Goal: Task Accomplishment & Management: Use online tool/utility

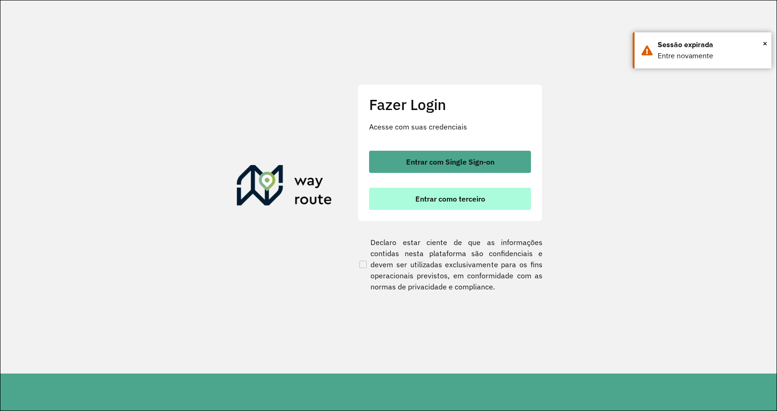
click at [445, 196] on span "Entrar como terceiro" at bounding box center [450, 198] width 70 height 7
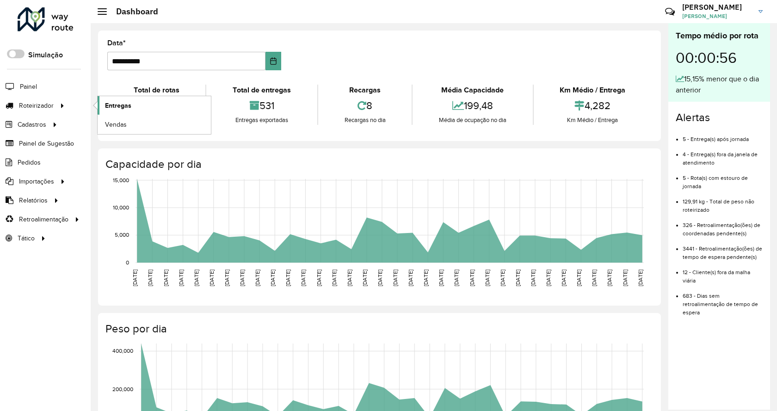
click at [167, 97] on link "Entregas" at bounding box center [154, 105] width 113 height 19
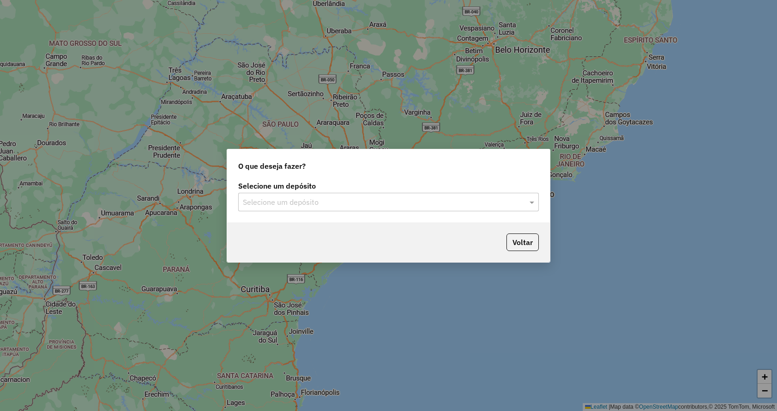
click at [320, 207] on input "text" at bounding box center [379, 202] width 273 height 11
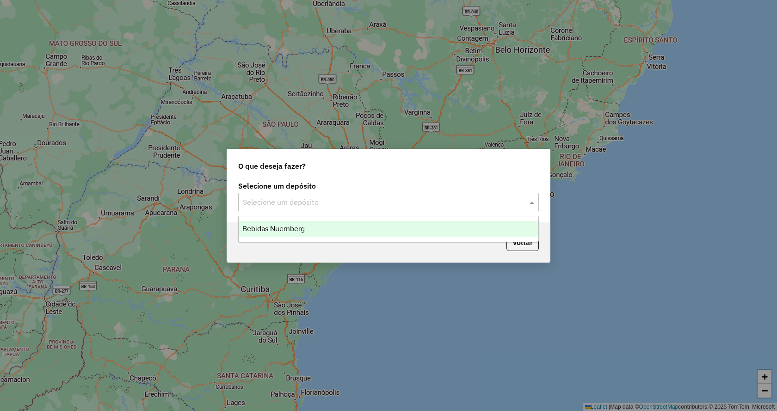
click at [325, 229] on div "Bebidas Nuernberg" at bounding box center [389, 229] width 300 height 16
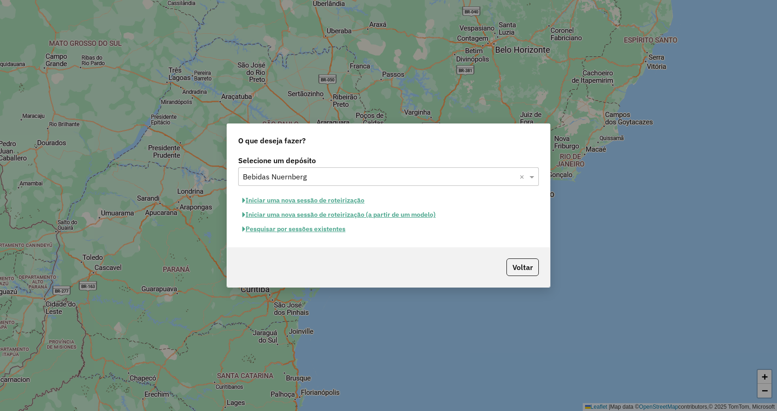
click at [285, 230] on button "Pesquisar por sessões existentes" at bounding box center [293, 229] width 111 height 14
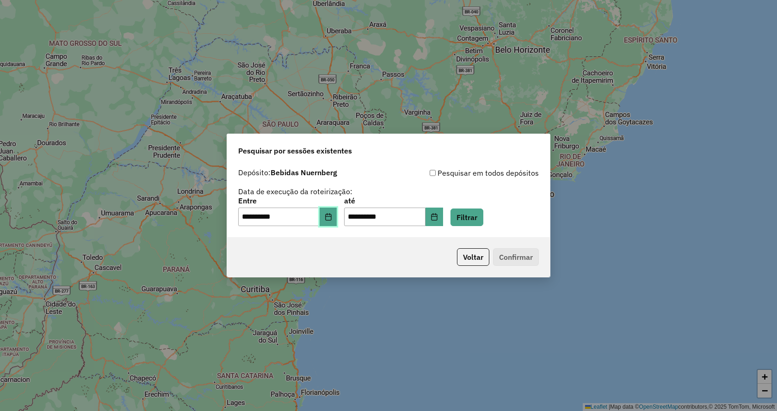
click at [332, 217] on icon "Choose Date" at bounding box center [328, 216] width 7 height 7
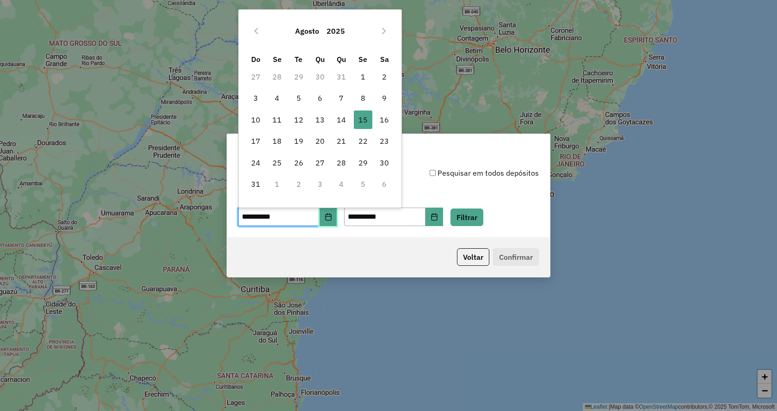
click at [332, 217] on icon "Choose Date" at bounding box center [328, 216] width 7 height 7
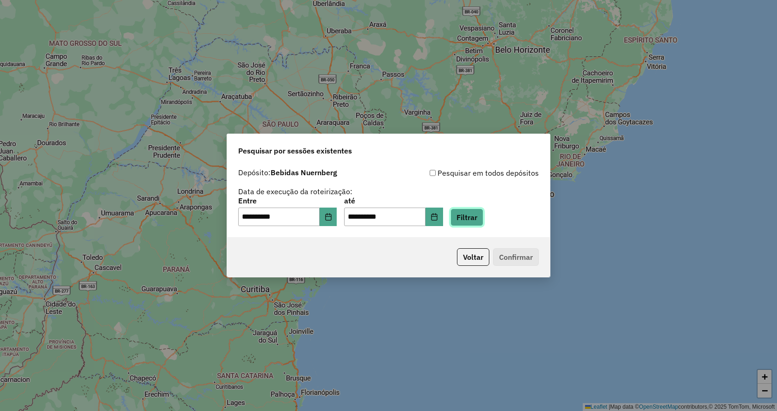
click at [477, 216] on button "Filtrar" at bounding box center [466, 218] width 33 height 18
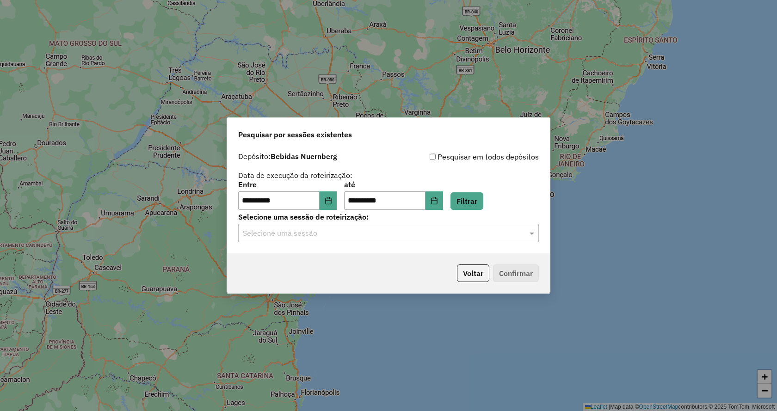
click at [352, 224] on div "Selecione uma sessão" at bounding box center [388, 233] width 301 height 19
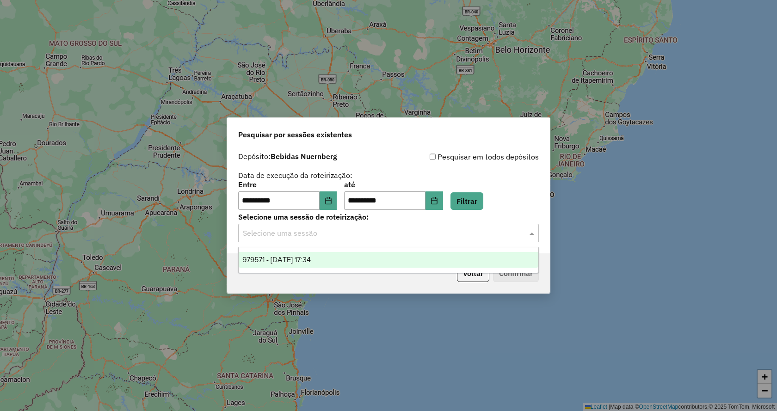
click at [327, 258] on div "979571 - 15/08/2025 17:34" at bounding box center [389, 260] width 300 height 16
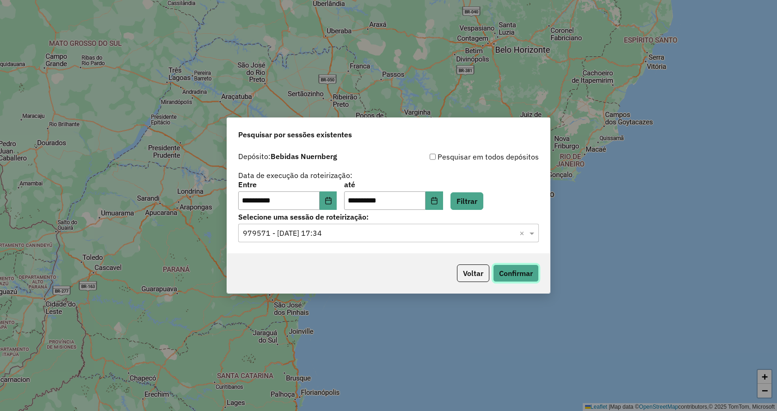
click at [520, 280] on button "Confirmar" at bounding box center [516, 274] width 46 height 18
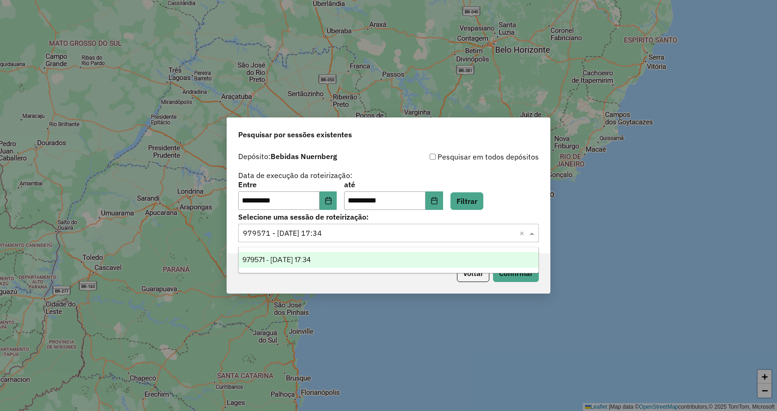
click at [389, 235] on input "text" at bounding box center [379, 233] width 273 height 11
click at [329, 202] on button "Choose Date" at bounding box center [329, 200] width 18 height 19
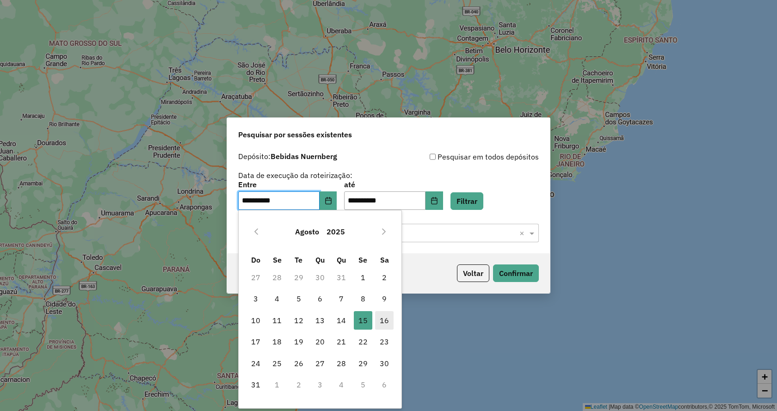
click at [384, 315] on span "16" at bounding box center [384, 320] width 19 height 19
type input "**********"
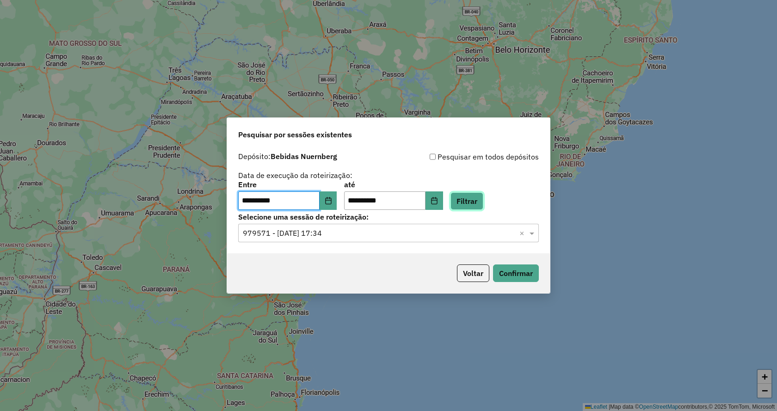
click at [483, 198] on button "Filtrar" at bounding box center [466, 201] width 33 height 18
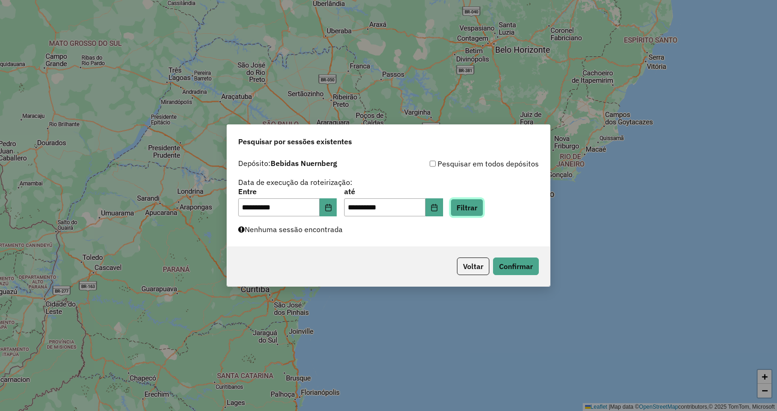
click at [475, 207] on button "Filtrar" at bounding box center [466, 208] width 33 height 18
click at [332, 215] on button "Choose Date" at bounding box center [329, 207] width 18 height 19
click at [452, 240] on div "**********" at bounding box center [388, 200] width 323 height 93
click at [472, 270] on button "Voltar" at bounding box center [473, 267] width 32 height 18
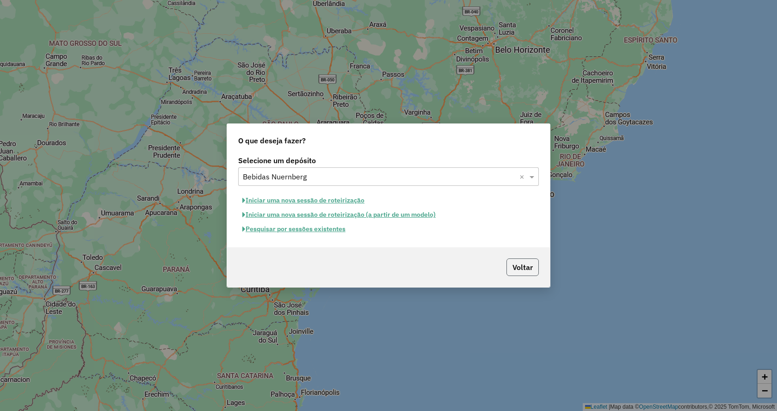
click at [526, 264] on button "Voltar" at bounding box center [522, 268] width 32 height 18
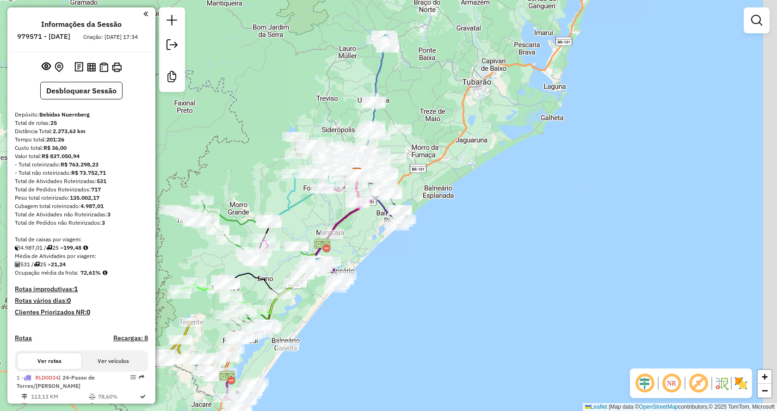
drag, startPoint x: 512, startPoint y: 193, endPoint x: 412, endPoint y: 147, distance: 110.9
click at [481, 161] on div "Janela de atendimento Grade de atendimento Capacidade Transportadoras Veículos …" at bounding box center [388, 205] width 777 height 411
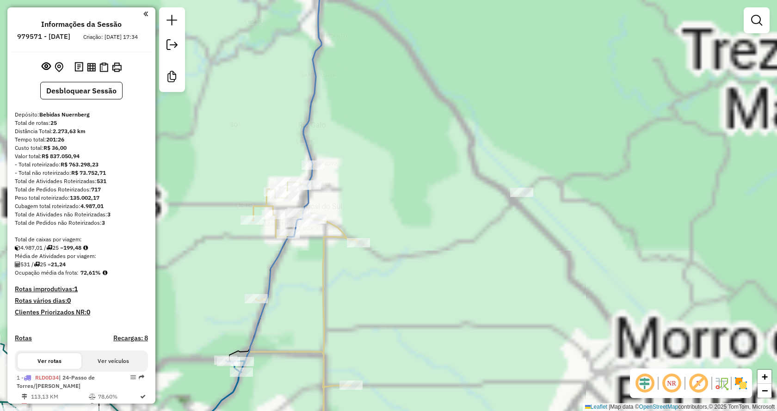
drag, startPoint x: 540, startPoint y: 145, endPoint x: 497, endPoint y: 142, distance: 42.6
click at [497, 142] on div "Janela de atendimento Grade de atendimento Capacidade Transportadoras Veículos …" at bounding box center [388, 205] width 777 height 411
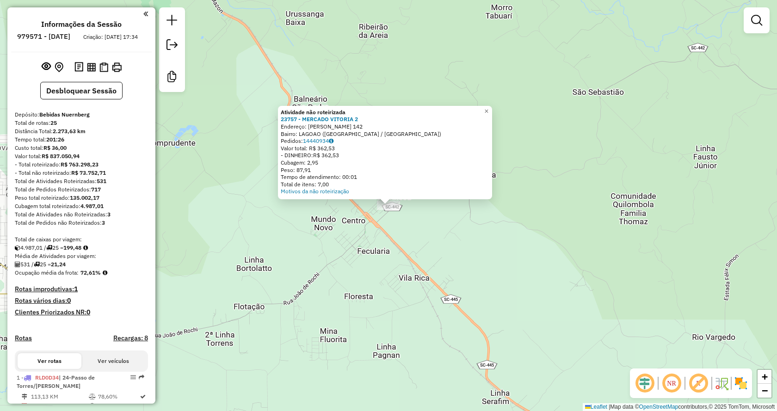
click at [525, 262] on div "Atividade não roteirizada 23757 - MERCADO VITORIA 2 Endereço: ANTONIO BELMIRO N…" at bounding box center [388, 205] width 777 height 411
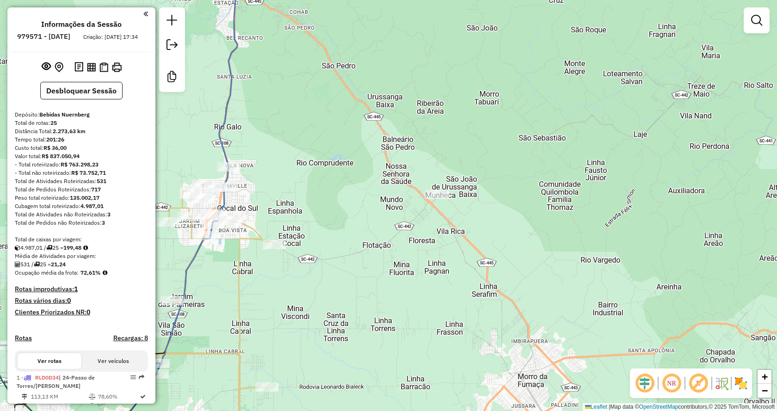
drag, startPoint x: 349, startPoint y: 254, endPoint x: 404, endPoint y: 217, distance: 66.3
click at [404, 217] on div "Janela de atendimento Grade de atendimento Capacidade Transportadoras Veículos …" at bounding box center [388, 205] width 777 height 411
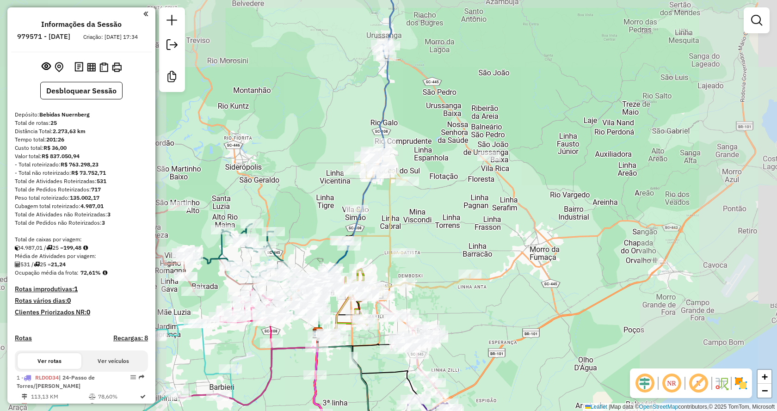
drag, startPoint x: 498, startPoint y: 226, endPoint x: 497, endPoint y: 86, distance: 139.2
click at [496, 87] on div "Janela de atendimento Grade de atendimento Capacidade Transportadoras Veículos …" at bounding box center [388, 205] width 777 height 411
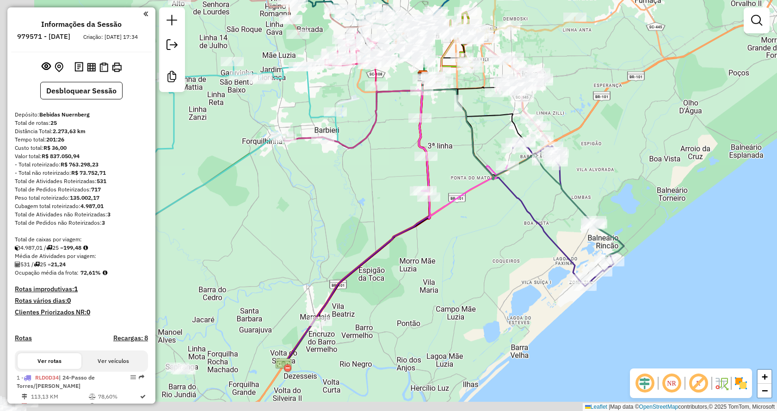
drag, startPoint x: 504, startPoint y: 189, endPoint x: 589, endPoint y: 133, distance: 101.6
click at [606, 101] on div "Janela de atendimento Grade de atendimento Capacidade Transportadoras Veículos …" at bounding box center [388, 205] width 777 height 411
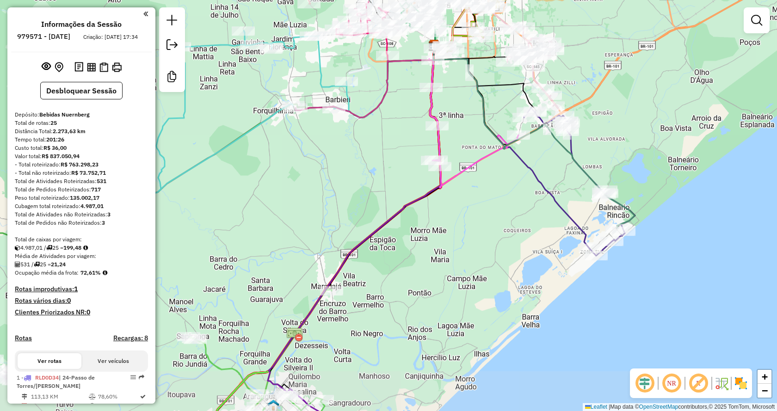
drag, startPoint x: 485, startPoint y: 299, endPoint x: 520, endPoint y: 169, distance: 134.6
click at [520, 170] on div "Janela de atendimento Grade de atendimento Capacidade Transportadoras Veículos …" at bounding box center [388, 205] width 777 height 411
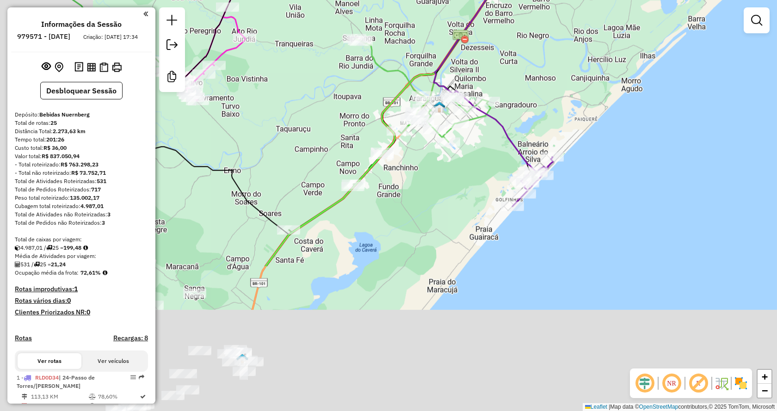
drag, startPoint x: 478, startPoint y: 241, endPoint x: 609, endPoint y: 63, distance: 220.6
click at [617, 51] on div "Janela de atendimento Grade de atendimento Capacidade Transportadoras Veículos …" at bounding box center [388, 205] width 777 height 411
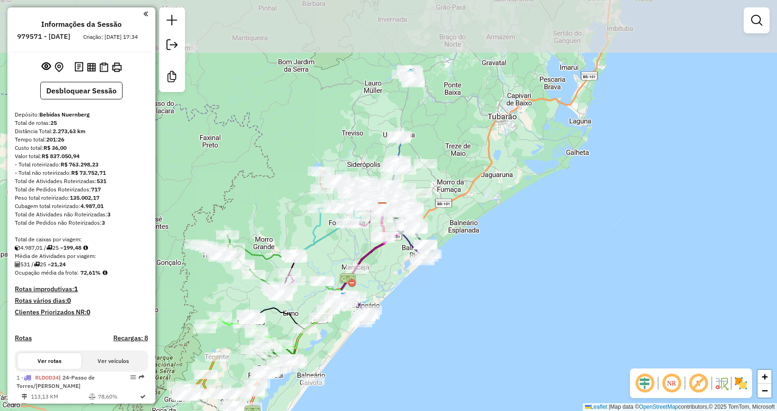
drag, startPoint x: 490, startPoint y: 108, endPoint x: 411, endPoint y: 285, distance: 194.2
click at [411, 285] on div "Janela de atendimento Grade de atendimento Capacidade Transportadoras Veículos …" at bounding box center [388, 205] width 777 height 411
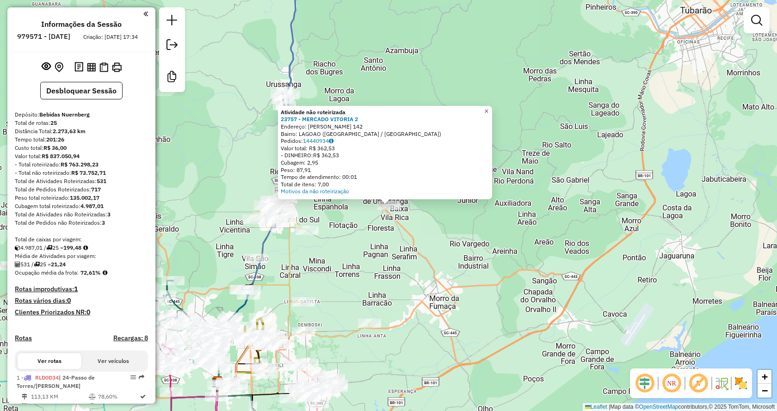
drag, startPoint x: 494, startPoint y: 107, endPoint x: 493, endPoint y: 117, distance: 10.6
click at [488, 107] on span "×" at bounding box center [486, 111] width 4 height 8
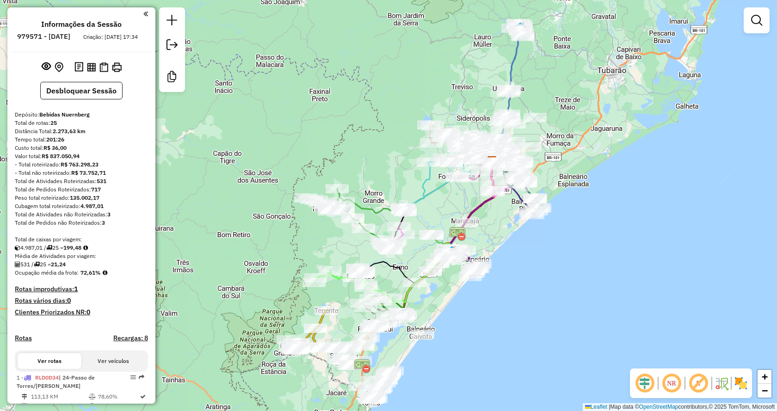
drag, startPoint x: 554, startPoint y: 276, endPoint x: 577, endPoint y: 166, distance: 111.9
click at [577, 166] on div "Janela de atendimento Grade de atendimento Capacidade Transportadoras Veículos …" at bounding box center [388, 205] width 777 height 411
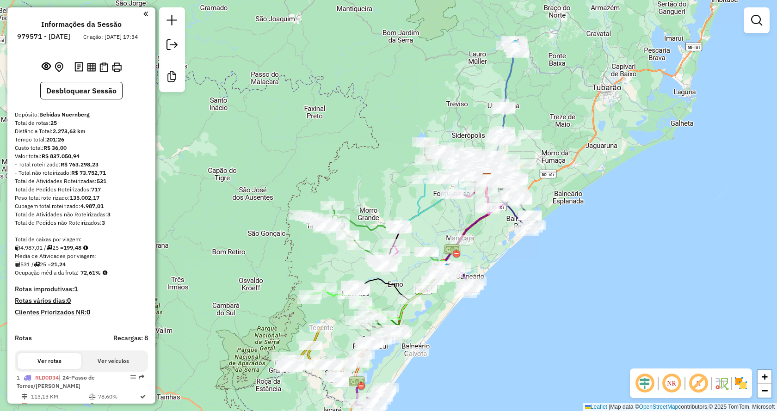
drag, startPoint x: 586, startPoint y: 145, endPoint x: 580, endPoint y: 162, distance: 17.9
click at [580, 162] on div "Janela de atendimento Grade de atendimento Capacidade Transportadoras Veículos …" at bounding box center [388, 205] width 777 height 411
